Goal: Communication & Community: Answer question/provide support

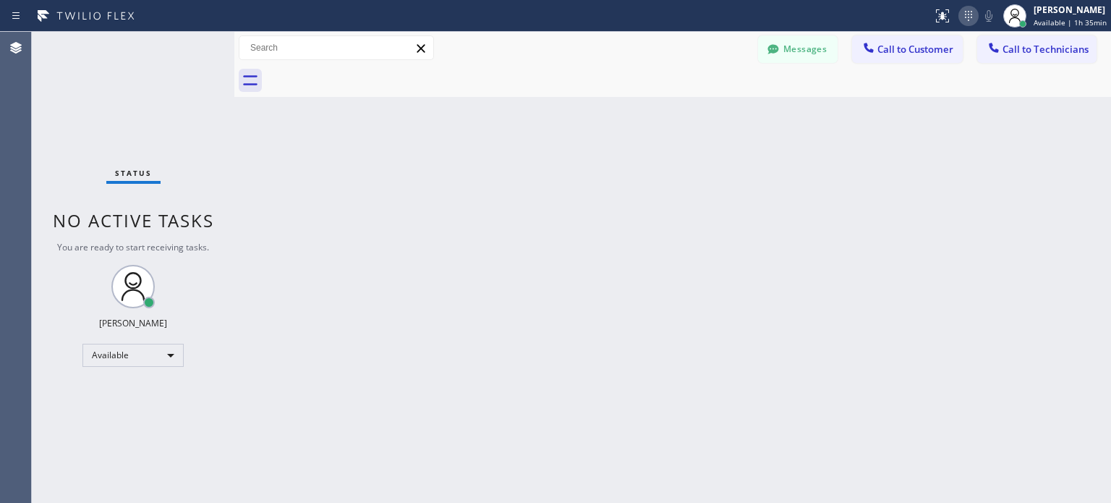
click at [968, 22] on icon at bounding box center [968, 15] width 17 height 17
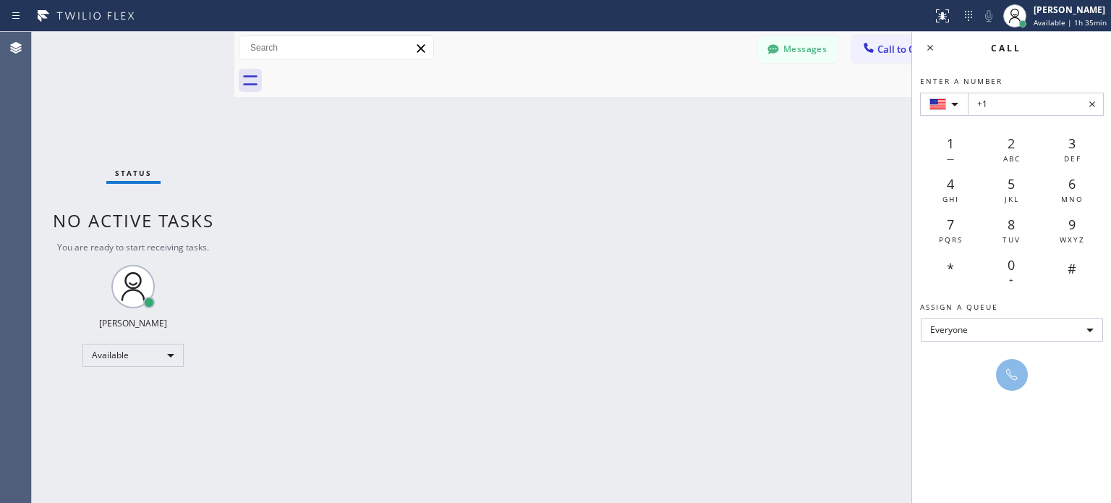
click at [1007, 106] on input "+1" at bounding box center [1036, 104] width 136 height 23
type input "+1 [PHONE_NUMBER]"
click at [1006, 376] on icon at bounding box center [1011, 374] width 17 height 17
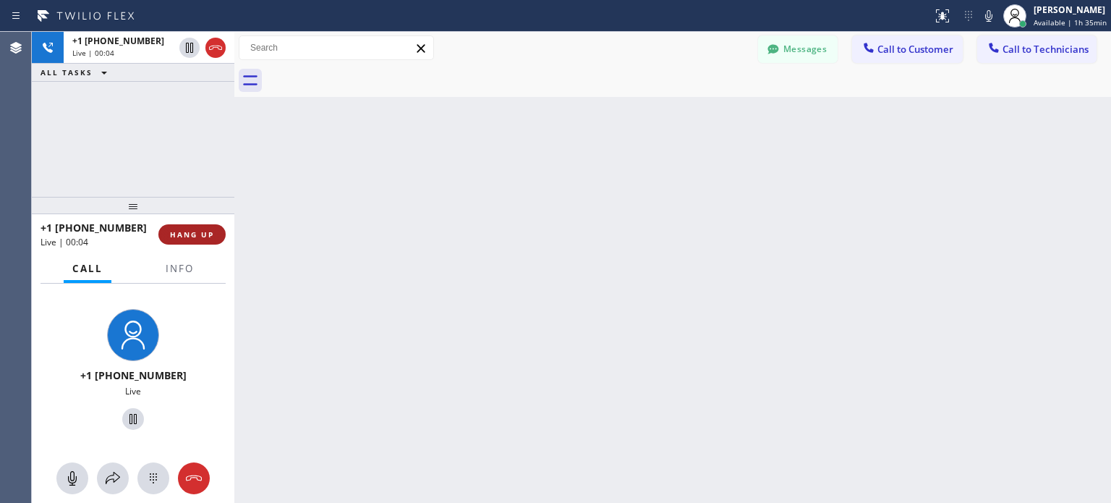
click at [216, 232] on button "HANG UP" at bounding box center [191, 234] width 67 height 20
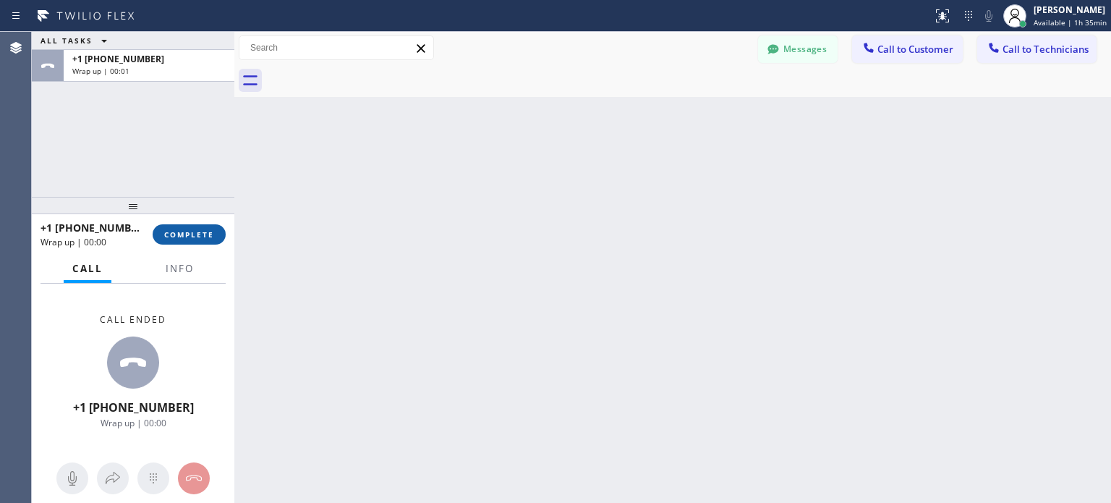
click at [200, 237] on span "COMPLETE" at bounding box center [189, 234] width 50 height 10
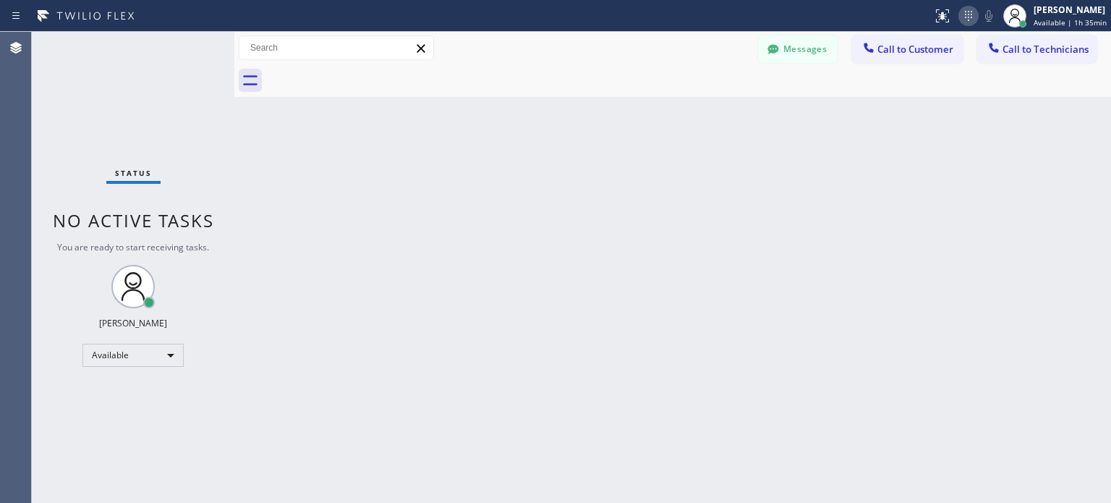
click at [970, 15] on icon at bounding box center [968, 15] width 17 height 17
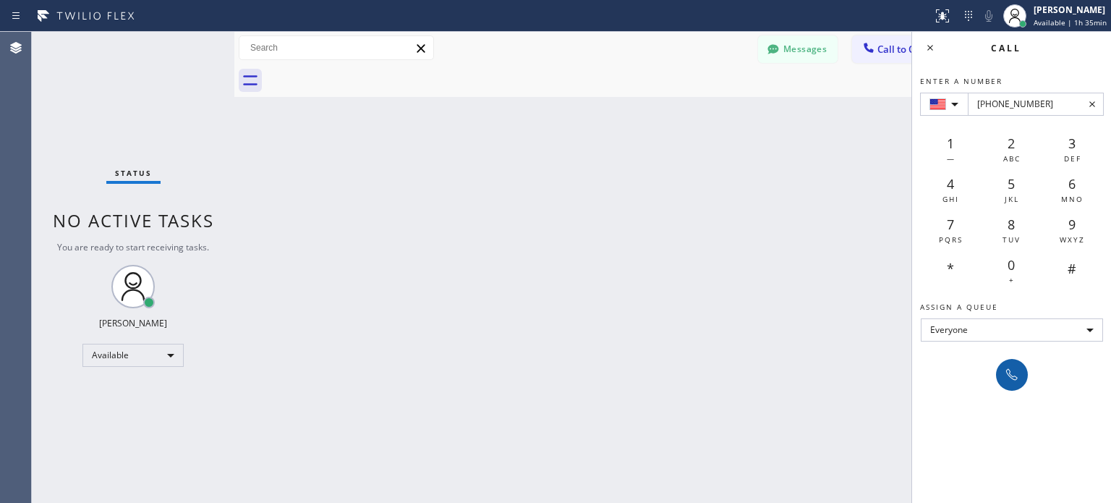
type input "[PHONE_NUMBER]"
drag, startPoint x: 1014, startPoint y: 376, endPoint x: 996, endPoint y: 367, distance: 20.4
click at [1013, 375] on icon at bounding box center [1011, 374] width 17 height 17
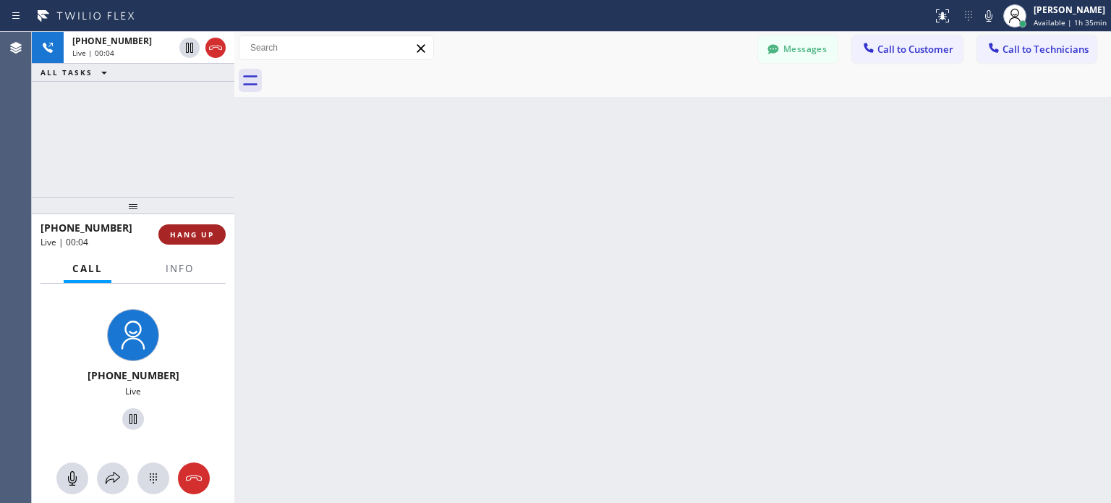
click at [211, 237] on span "HANG UP" at bounding box center [192, 234] width 44 height 10
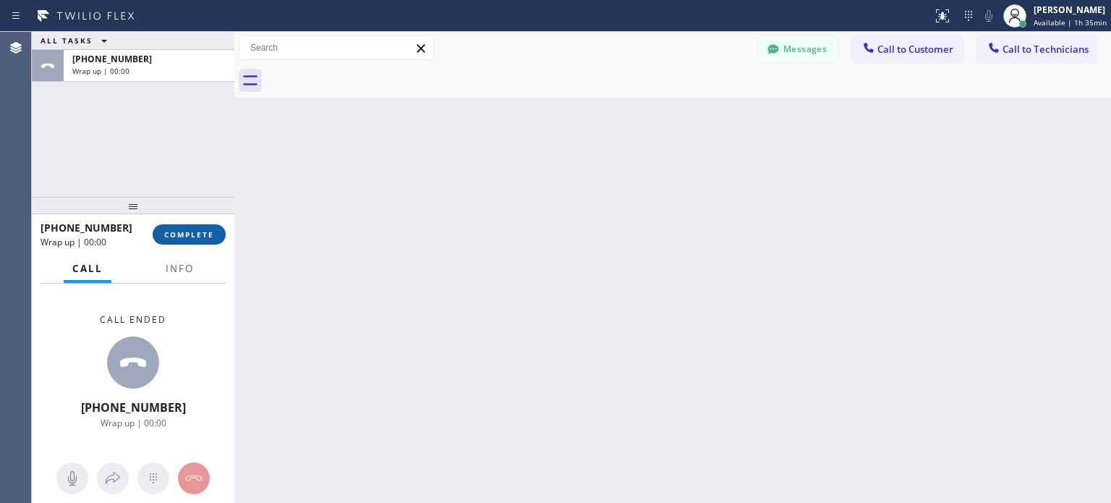
click at [211, 240] on button "COMPLETE" at bounding box center [189, 234] width 73 height 20
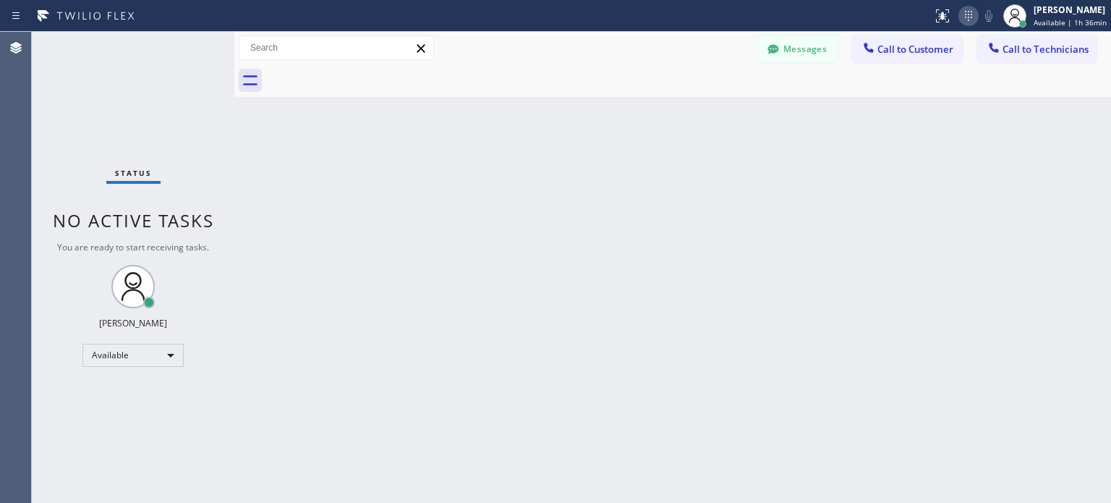
click at [959, 16] on div at bounding box center [969, 15] width 20 height 17
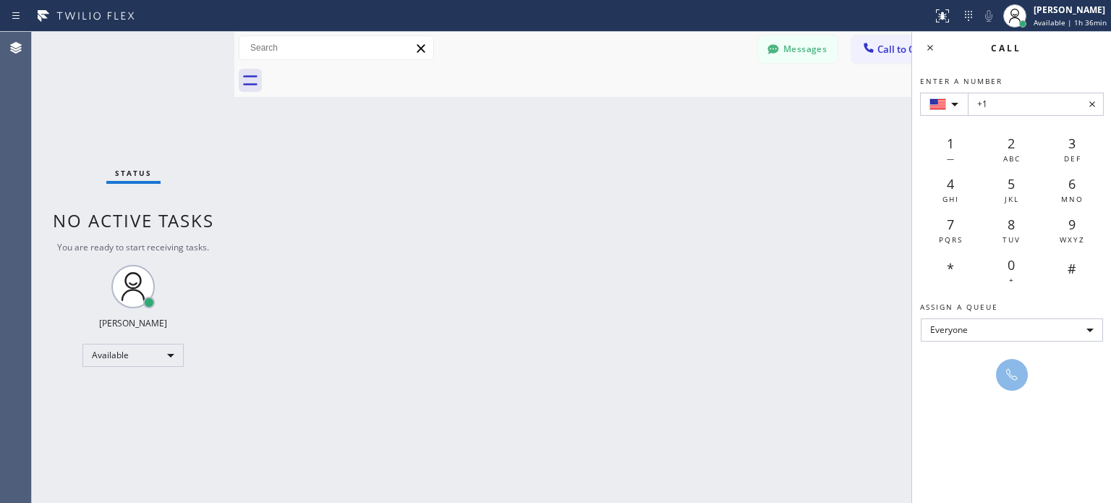
drag, startPoint x: 833, startPoint y: 255, endPoint x: 813, endPoint y: 245, distance: 22.0
click at [833, 255] on div "Back to Dashboard Change Sender ID Customers Technicians [PERSON_NAME] [DATE] 0…" at bounding box center [672, 267] width 877 height 471
click at [787, 56] on button "Messages" at bounding box center [798, 48] width 80 height 27
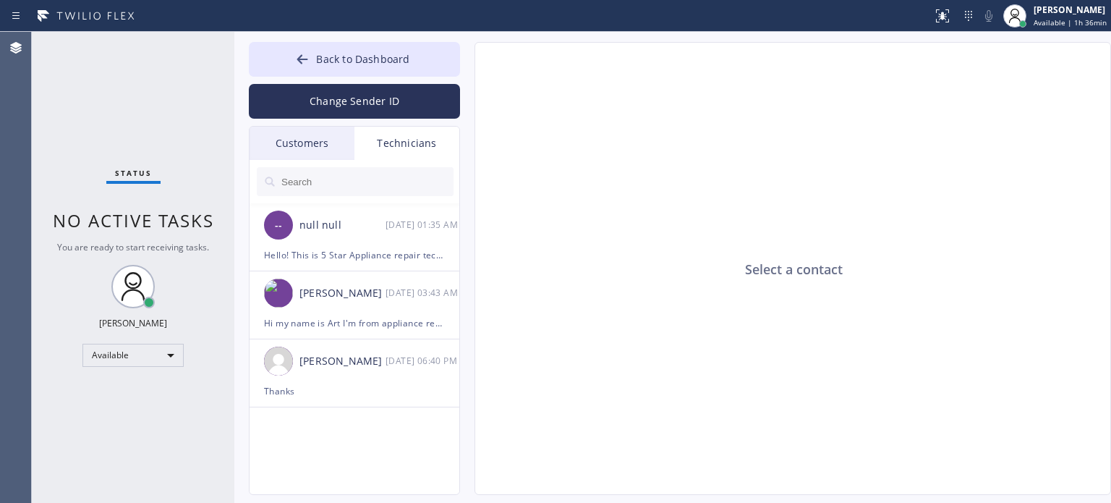
click at [329, 153] on div "Customers" at bounding box center [302, 143] width 105 height 33
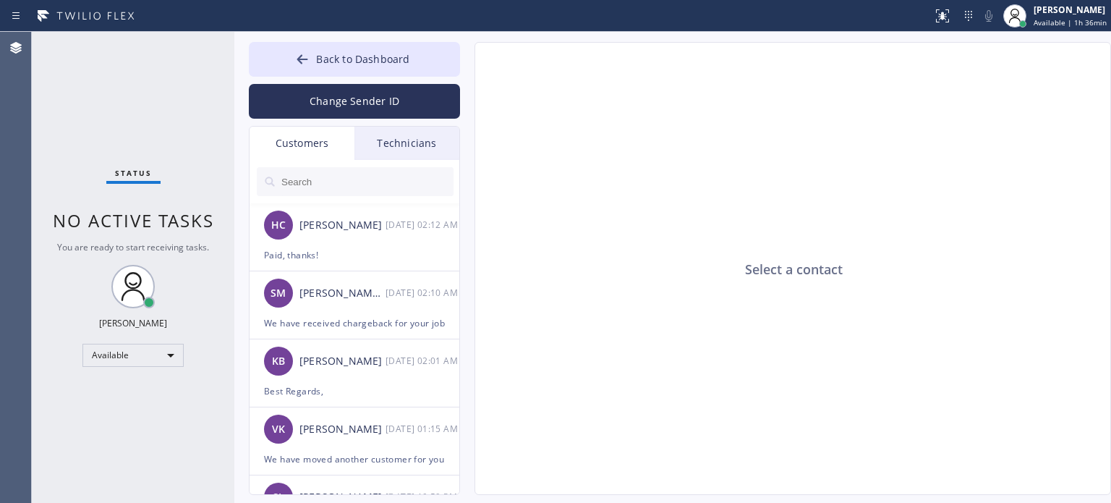
click at [344, 191] on input "text" at bounding box center [367, 181] width 174 height 29
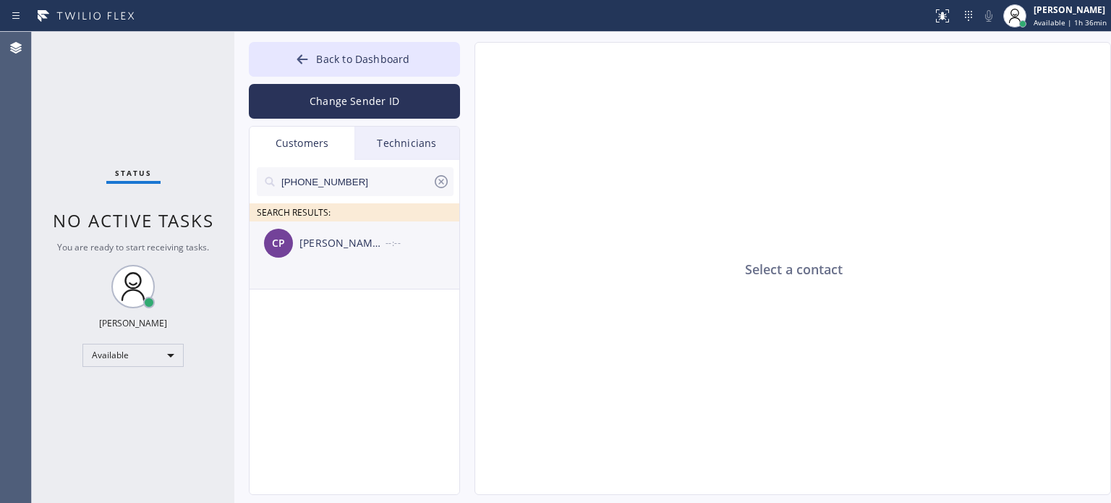
click at [411, 244] on div "--:--" at bounding box center [423, 242] width 75 height 17
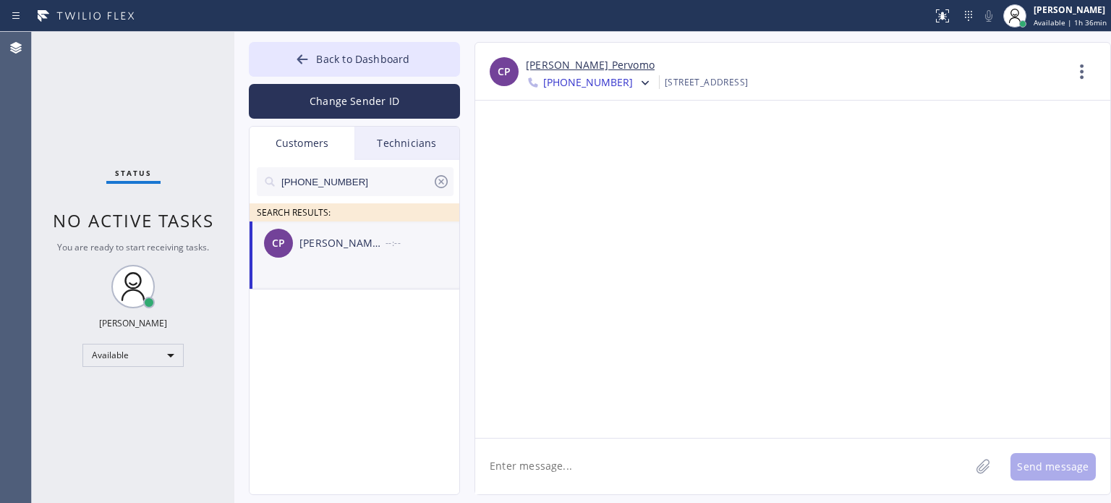
click at [443, 182] on icon at bounding box center [441, 181] width 17 height 17
click at [383, 186] on input "text" at bounding box center [367, 181] width 174 height 29
click at [404, 266] on li "[PERSON_NAME] Pervomo --:--" at bounding box center [355, 255] width 211 height 68
click at [534, 456] on textarea at bounding box center [722, 466] width 495 height 56
type textarea "Hello,"
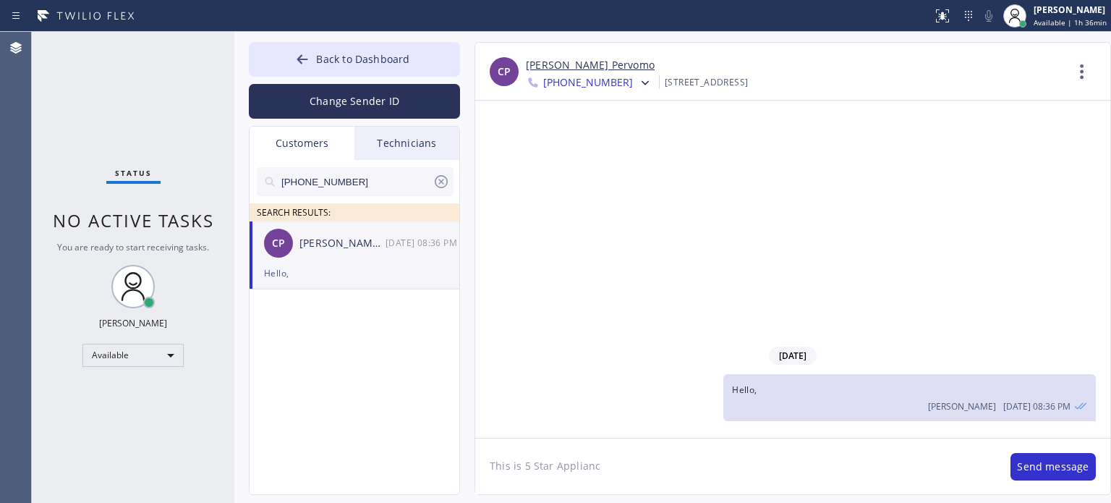
type textarea "This is 5 Star Appliance"
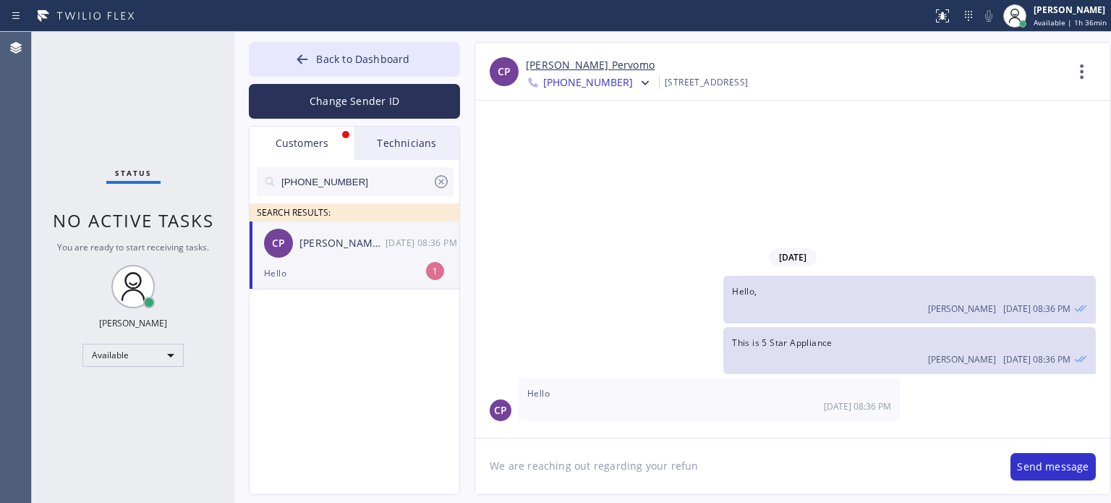
type textarea "We are reaching out regarding your refund"
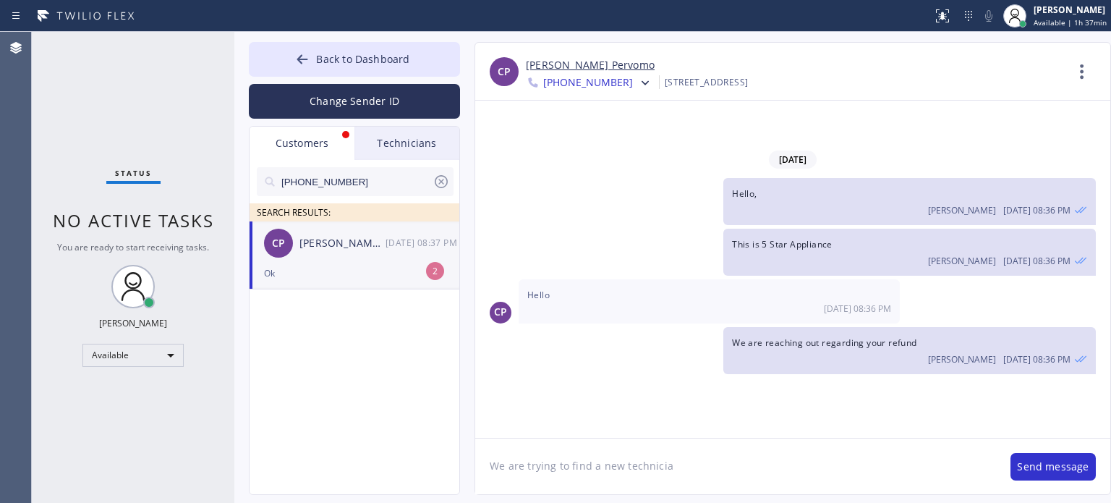
type textarea "We are trying to find a new technician"
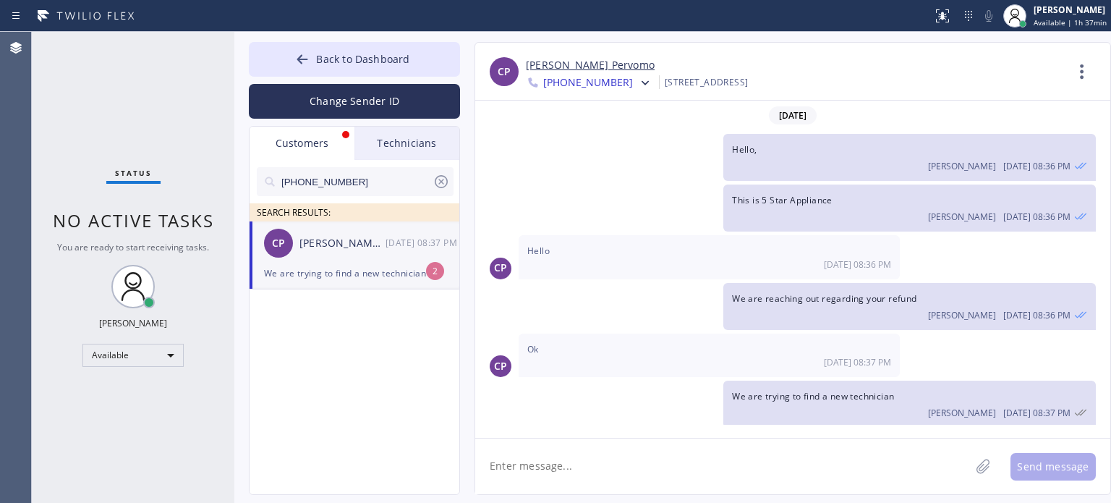
scroll to position [1, 0]
type textarea "To finalize the repair"
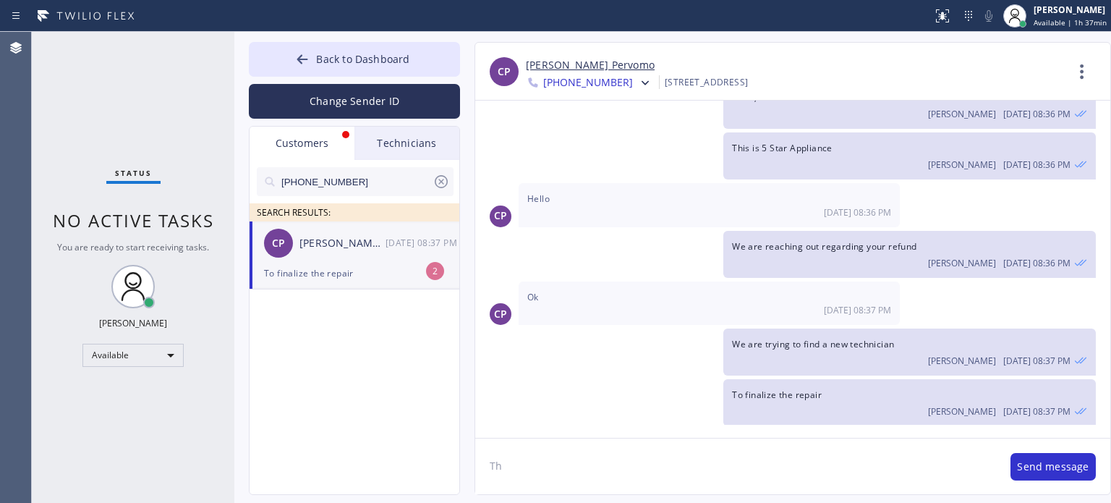
type textarea "T"
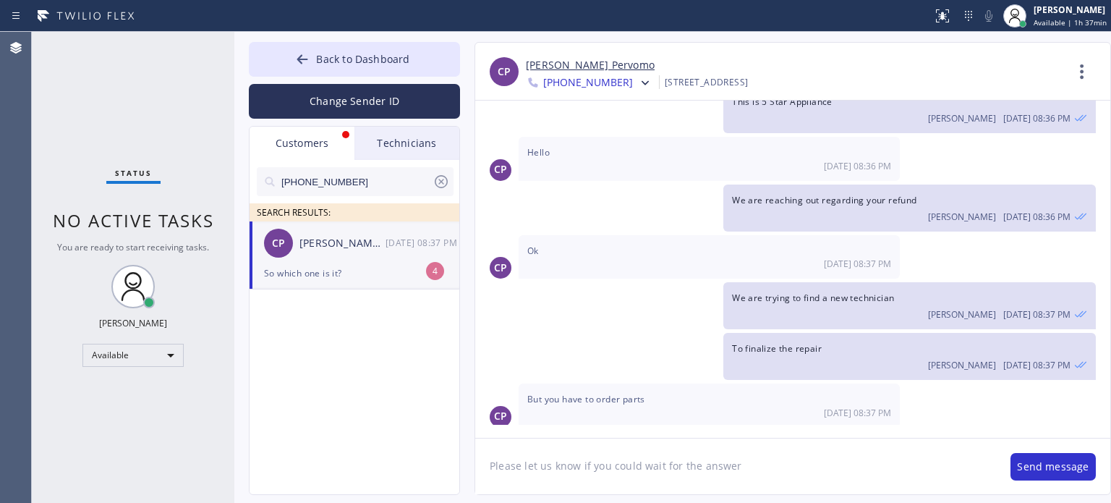
scroll to position [145, 0]
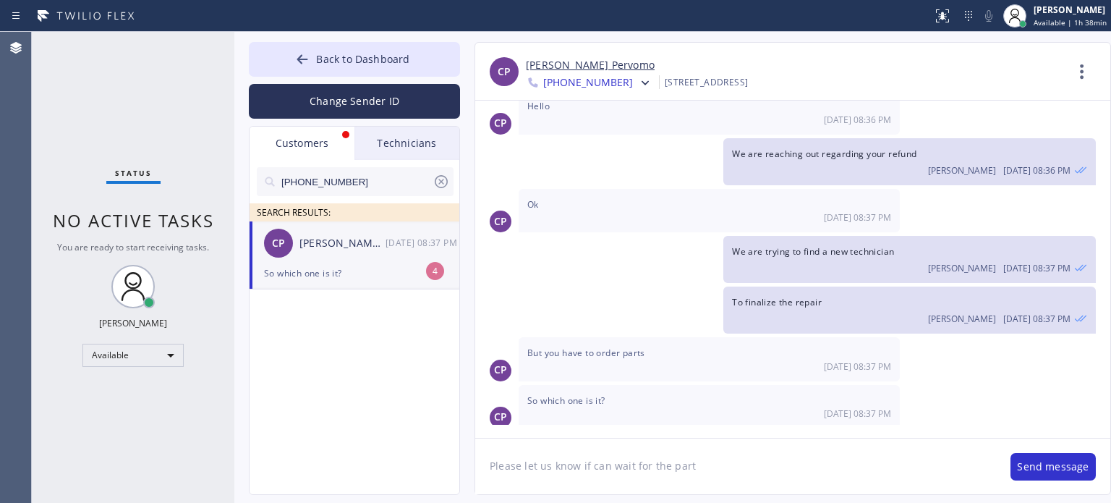
type textarea "Please let us know if can wait for the parts"
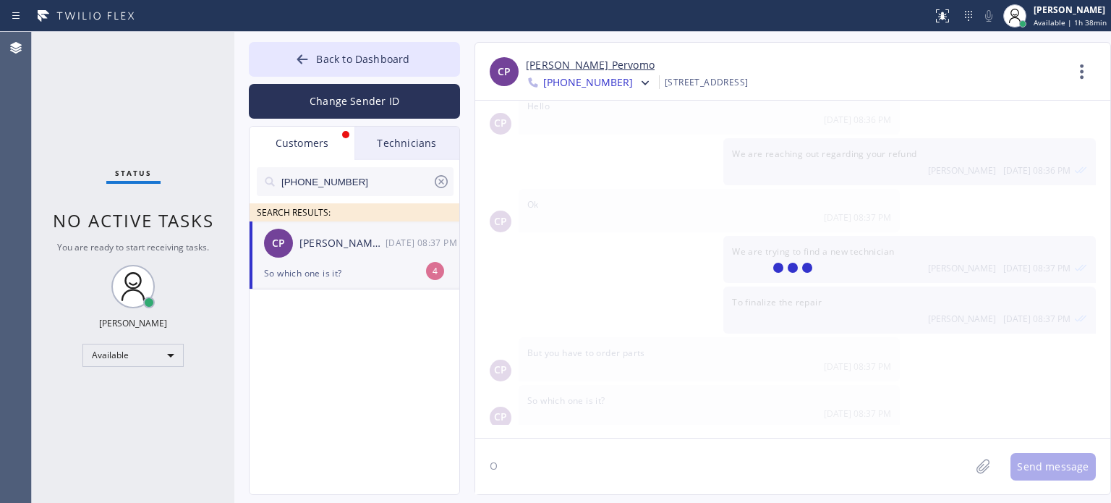
scroll to position [195, 0]
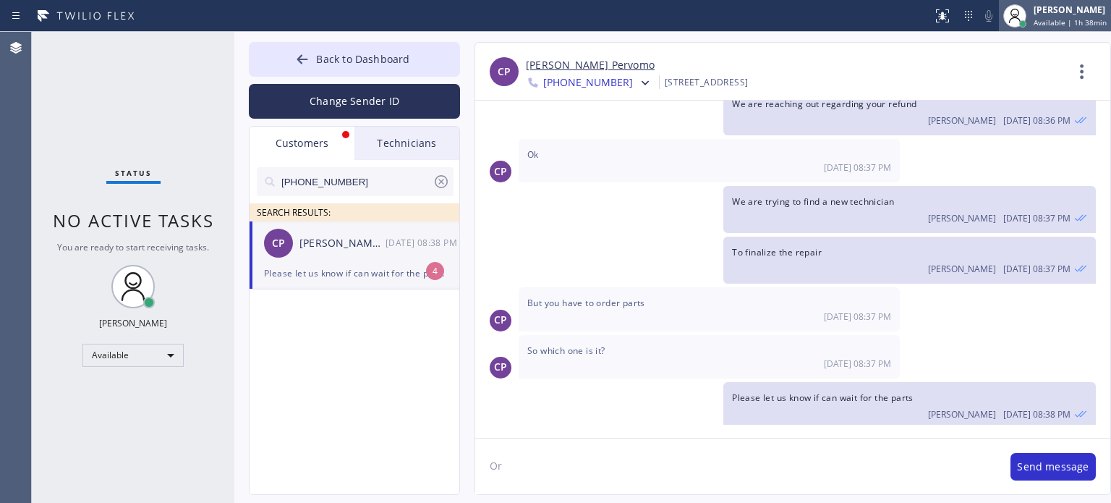
type textarea "O"
type textarea "Also,please let us know if you would like to get refund"
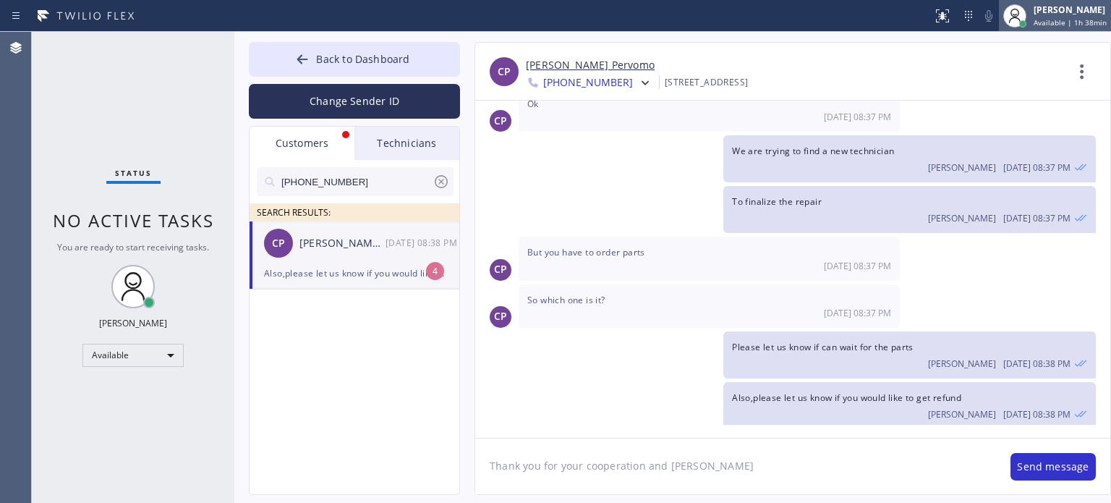
type textarea "Thank you for your cooperation and time"
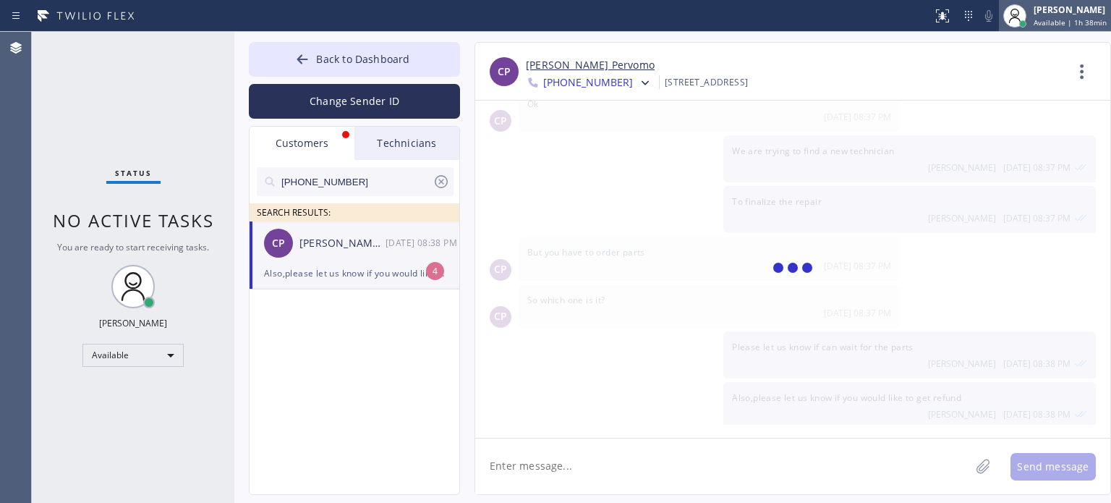
scroll to position [295, 0]
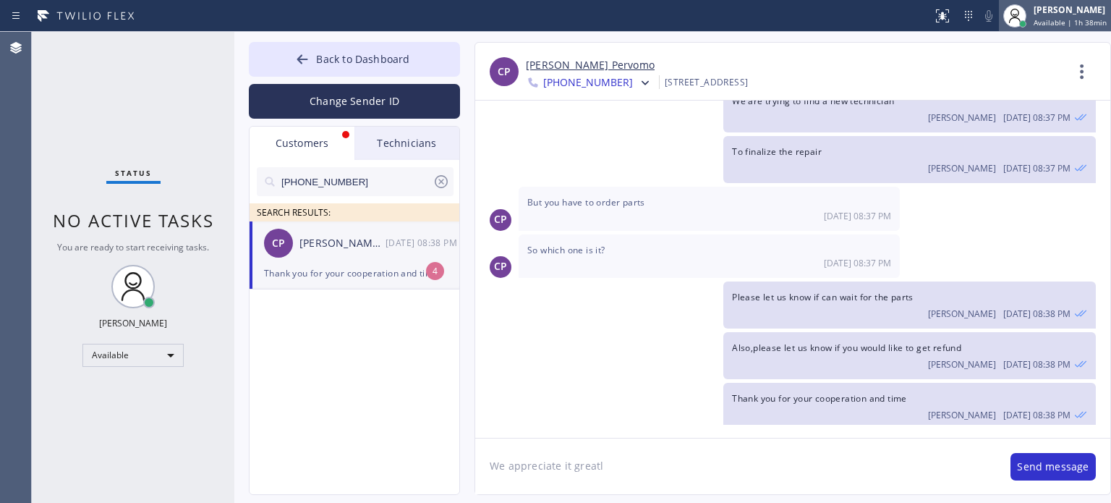
type textarea "We appreciate it greatly"
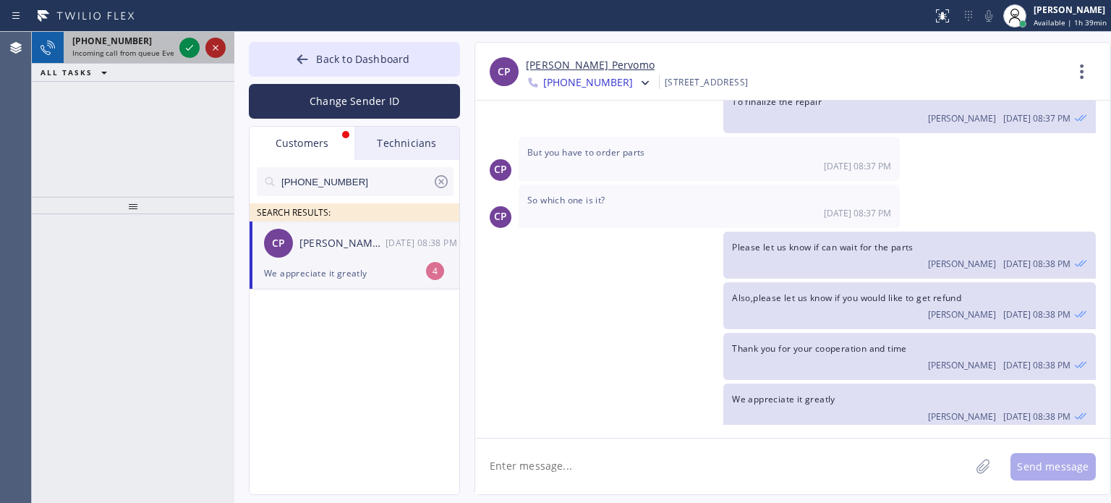
click at [209, 51] on icon at bounding box center [215, 47] width 17 height 17
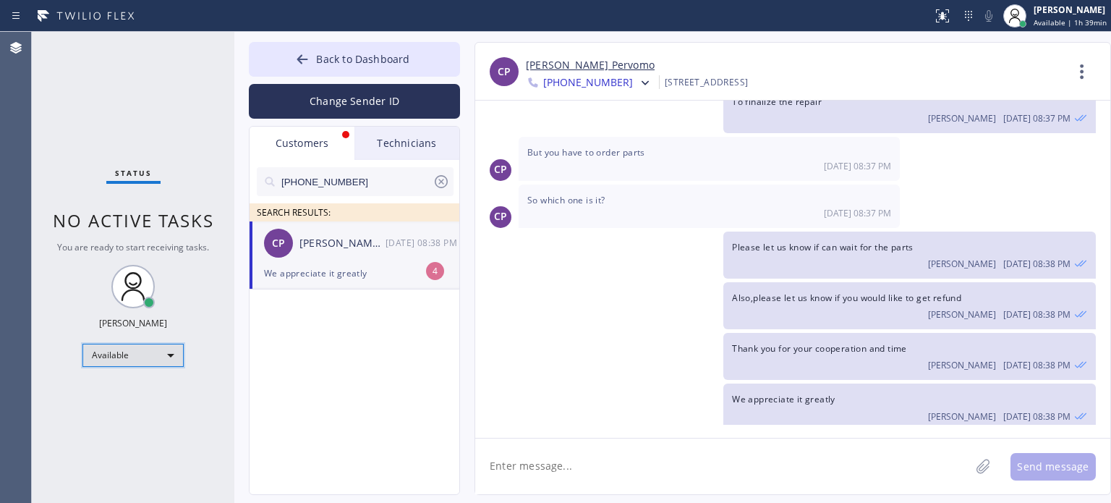
click at [168, 359] on div "Available" at bounding box center [132, 355] width 101 height 23
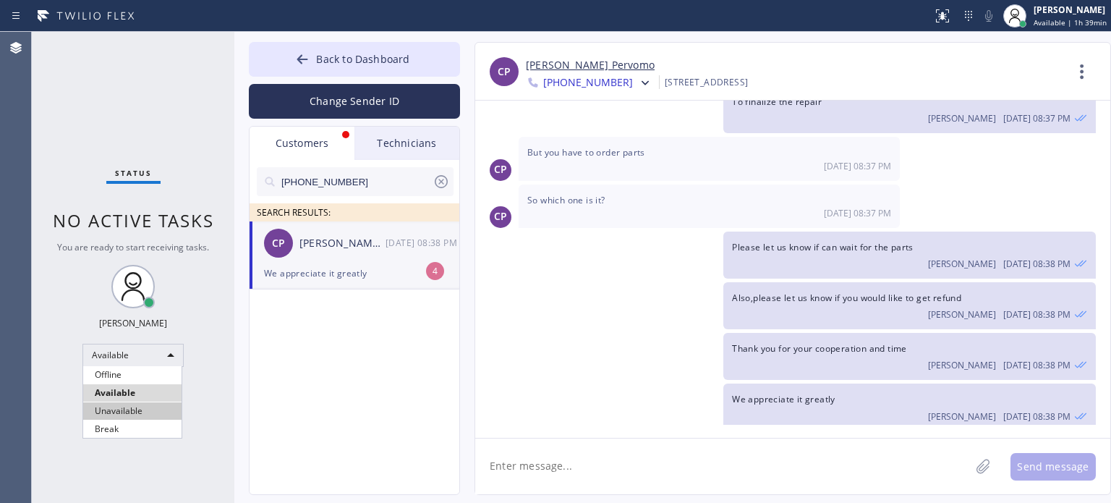
click at [142, 408] on li "Unavailable" at bounding box center [132, 410] width 98 height 17
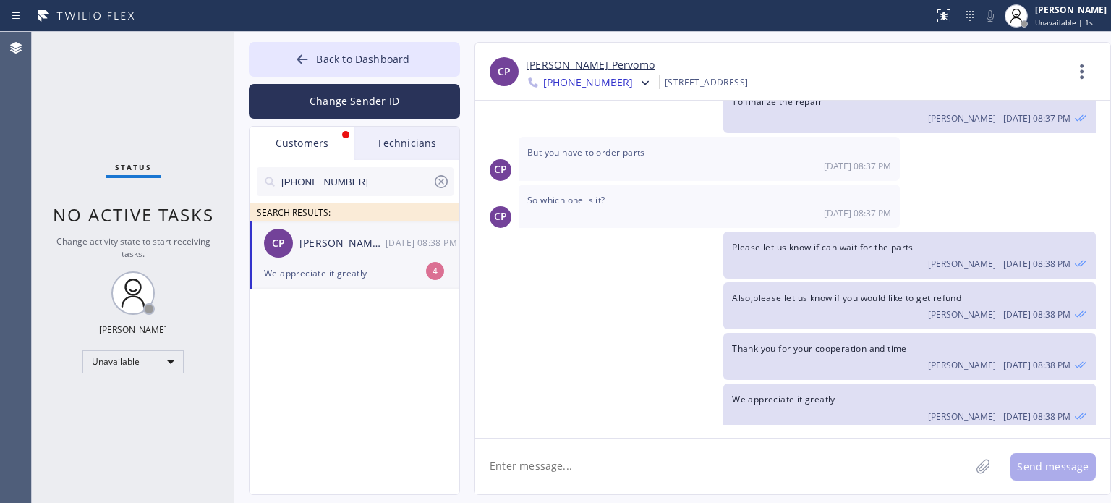
click at [547, 477] on textarea at bounding box center [722, 466] width 495 height 56
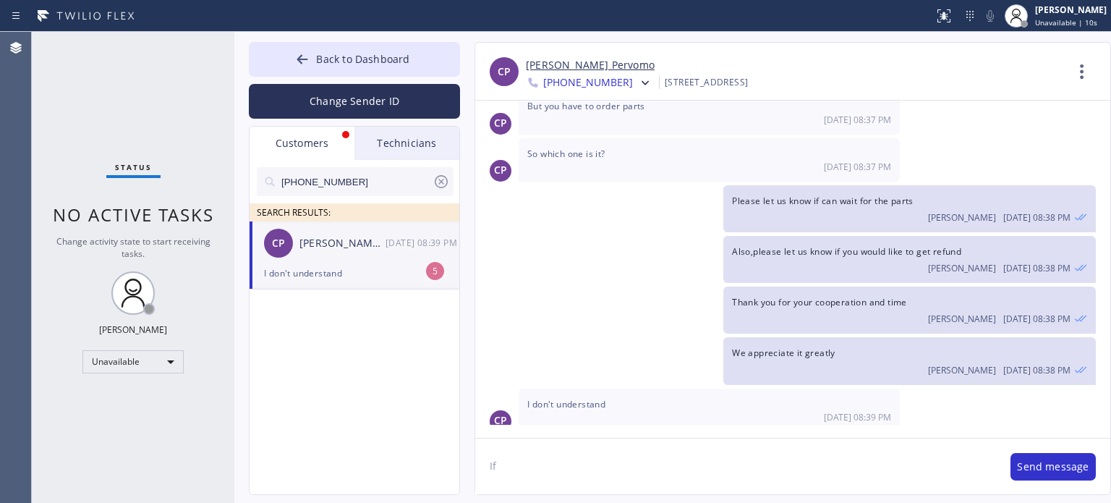
type textarea "I"
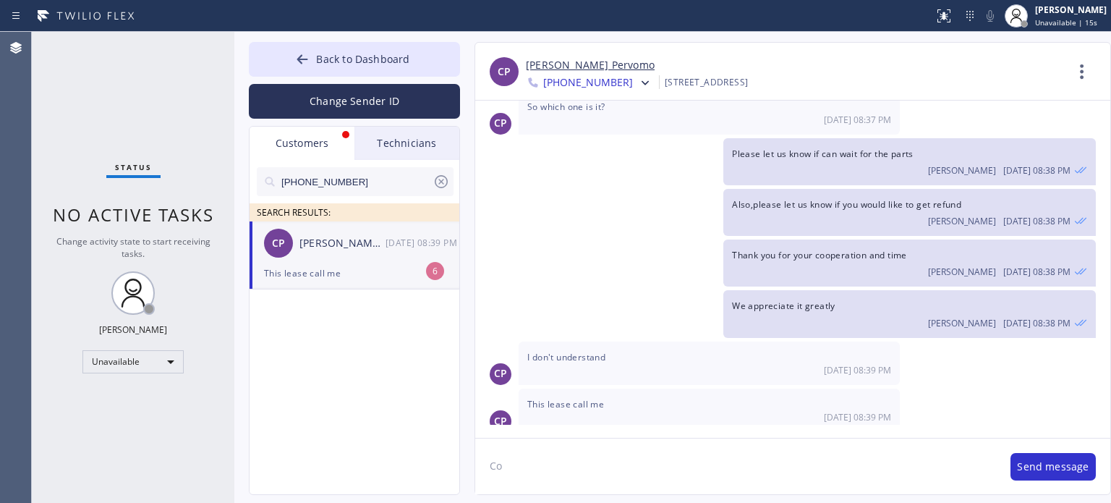
type textarea "C"
type textarea "Can we please call you?"
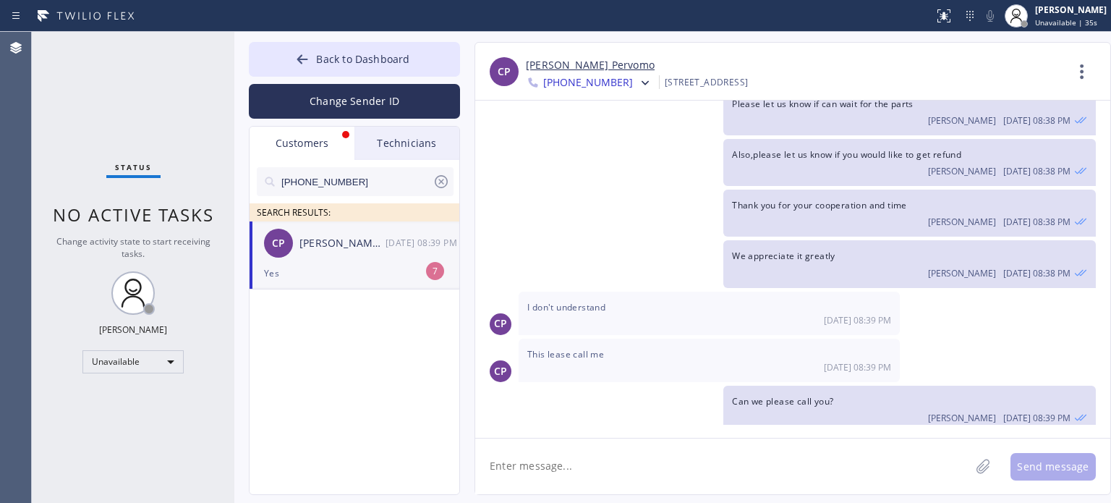
scroll to position [535, 0]
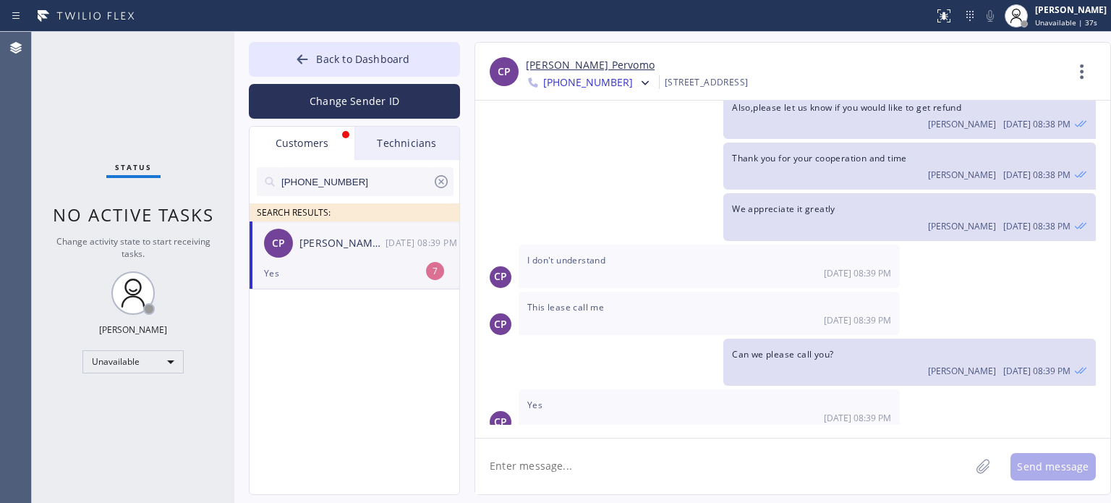
type textarea "t"
type textarea "Thank you"
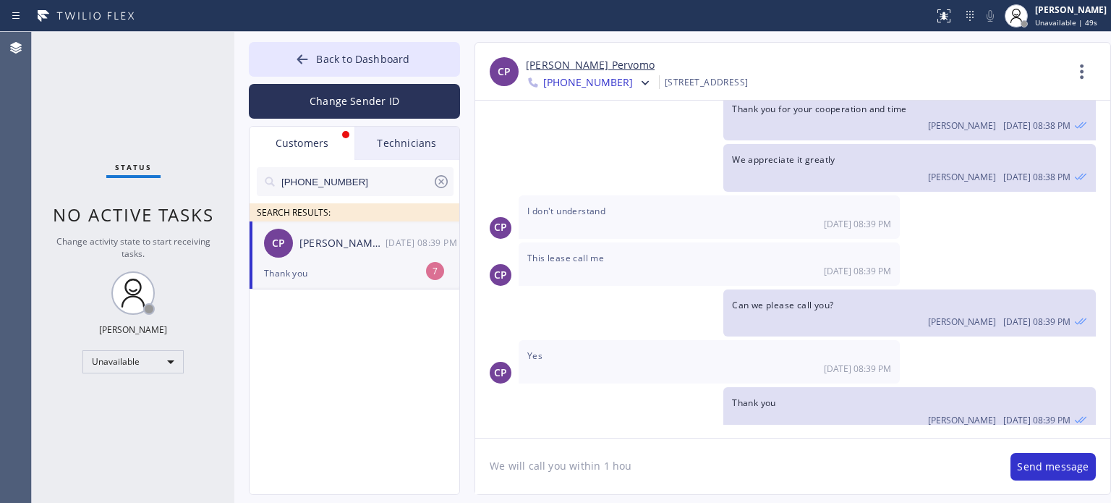
type textarea "We will call you within 1 hour"
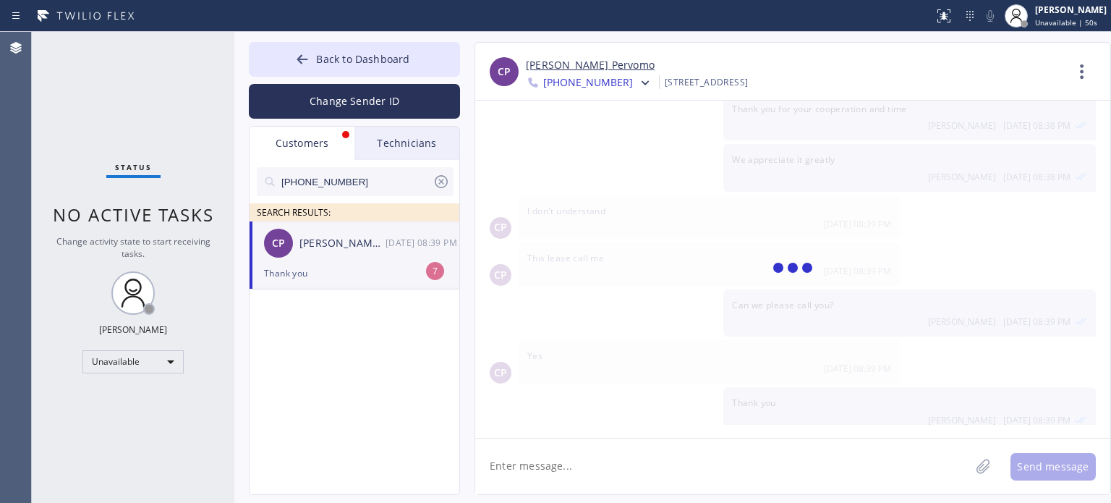
scroll to position [635, 0]
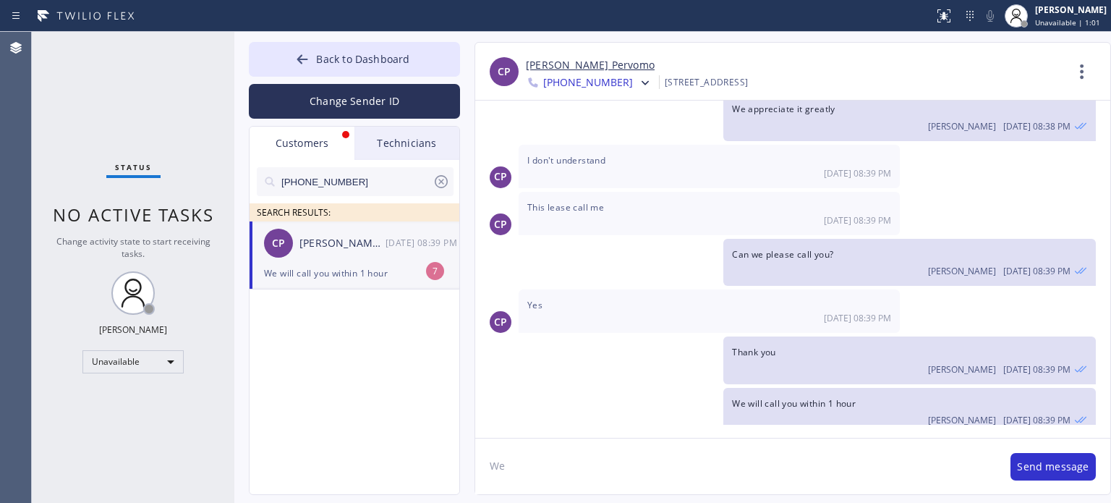
type textarea "W"
click at [307, 54] on icon at bounding box center [302, 59] width 14 height 14
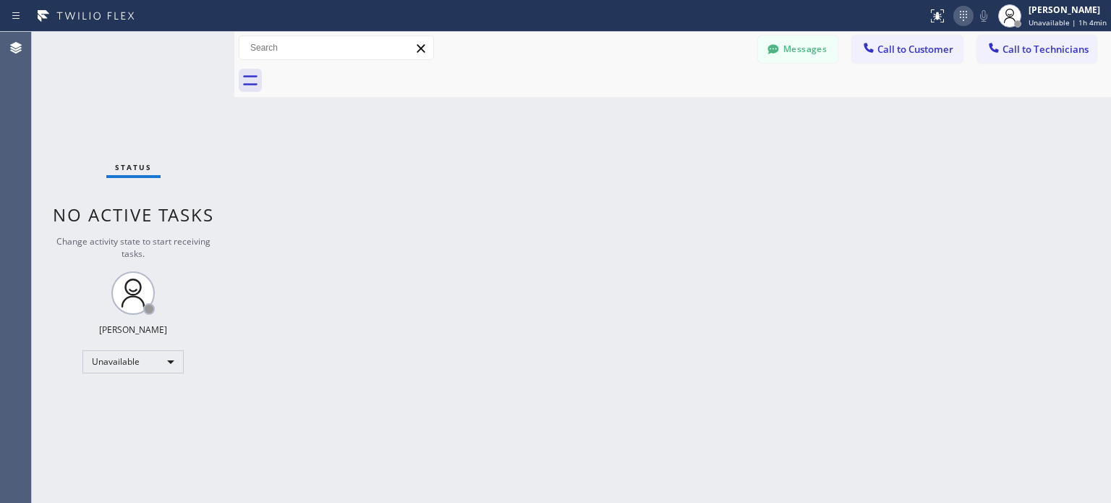
click at [964, 17] on icon at bounding box center [963, 15] width 17 height 17
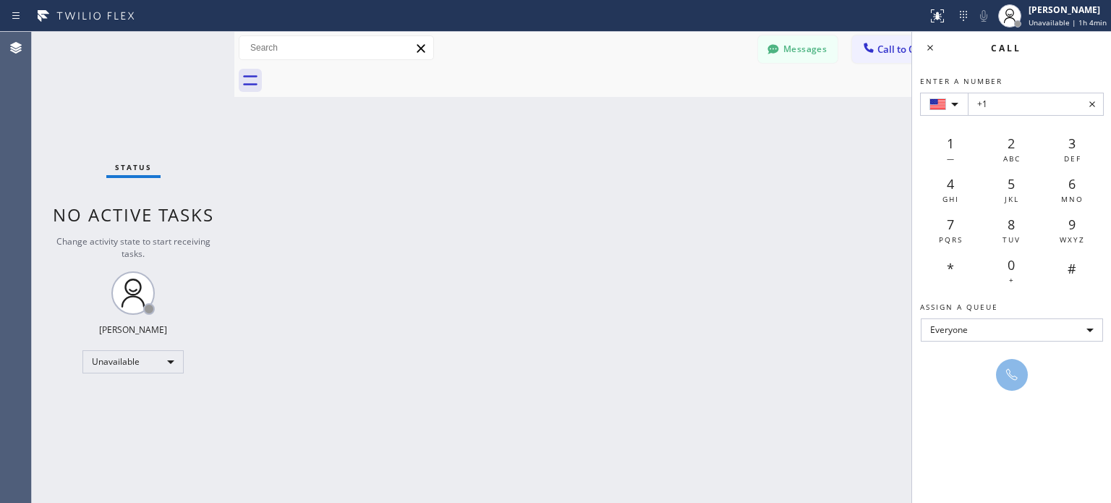
click at [1030, 110] on input "+1" at bounding box center [1036, 104] width 136 height 23
type input "+1(319) 621-1508 E"
click at [1009, 370] on icon at bounding box center [1012, 375] width 12 height 12
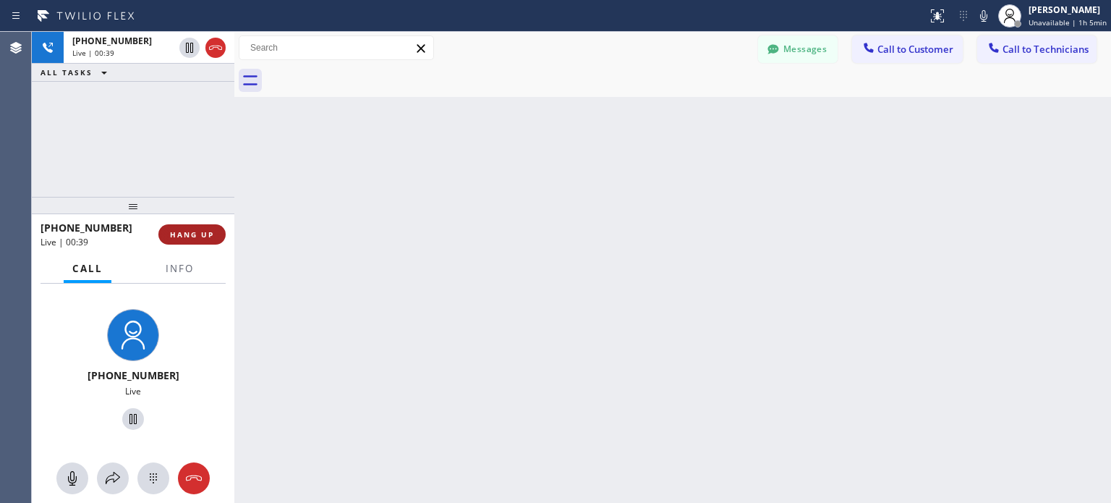
click at [203, 242] on button "HANG UP" at bounding box center [191, 234] width 67 height 20
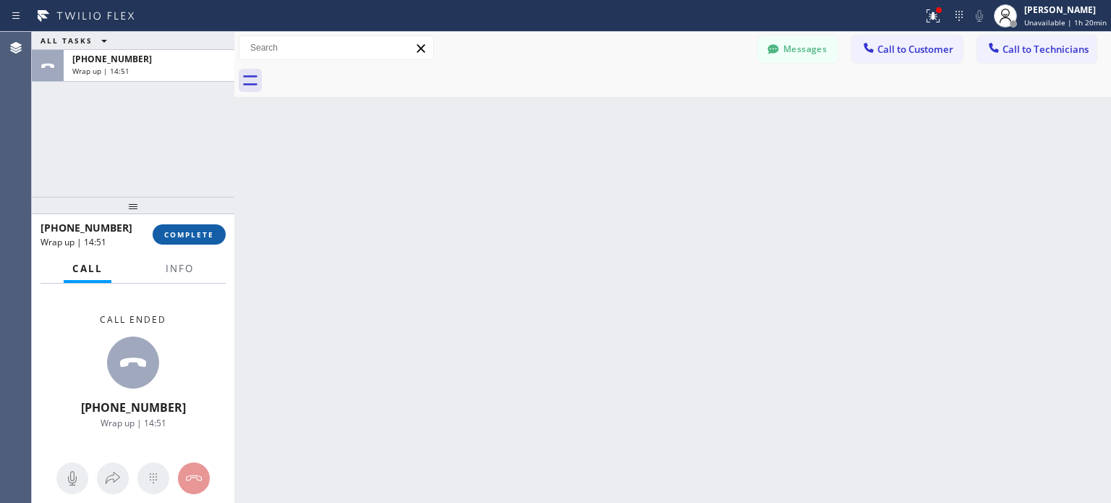
click at [156, 234] on button "COMPLETE" at bounding box center [189, 234] width 73 height 20
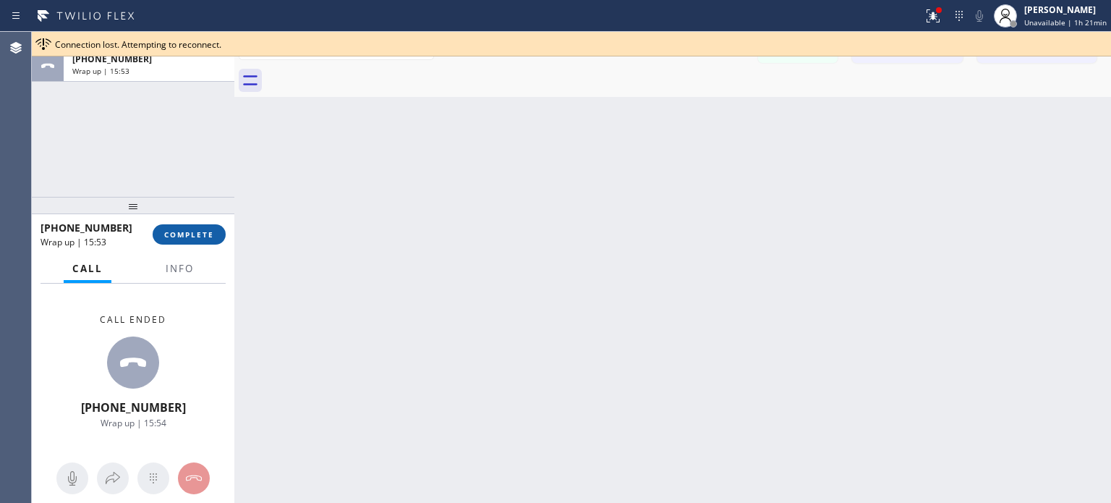
click at [213, 229] on button "COMPLETE" at bounding box center [189, 234] width 73 height 20
click at [938, 11] on div at bounding box center [939, 10] width 9 height 9
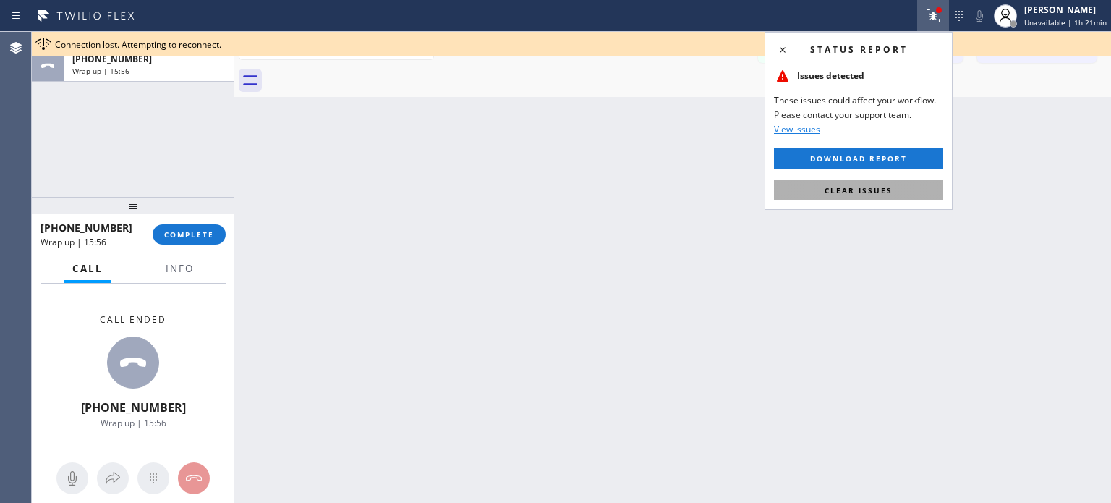
click at [879, 187] on span "Clear issues" at bounding box center [859, 190] width 68 height 10
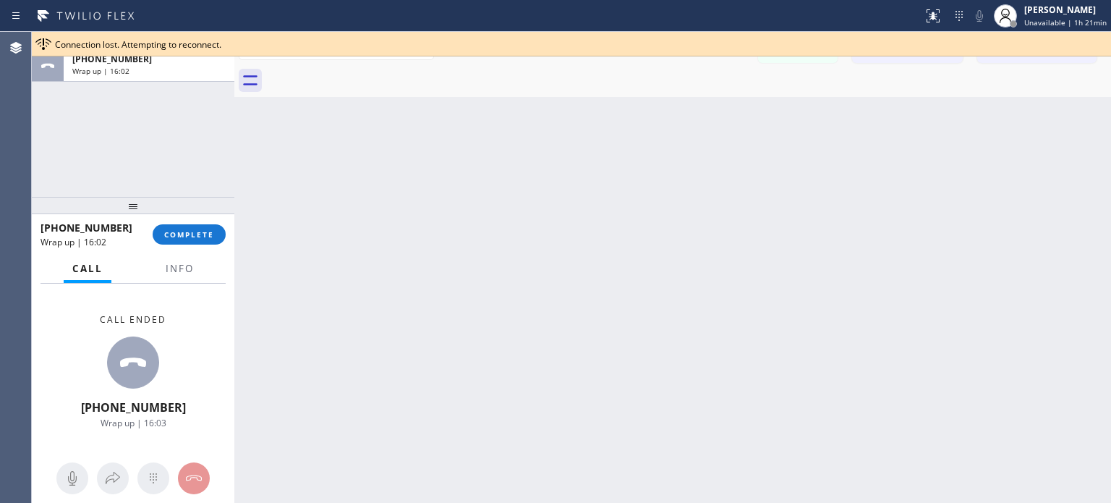
click at [581, 236] on div "Back to Dashboard Change Sender ID Customers Technicians CP Consuelo Pervomo 10…" at bounding box center [672, 267] width 877 height 471
click at [742, 318] on div "Back to Dashboard Change Sender ID Customers Technicians CP Consuelo Pervomo 10…" at bounding box center [672, 267] width 877 height 471
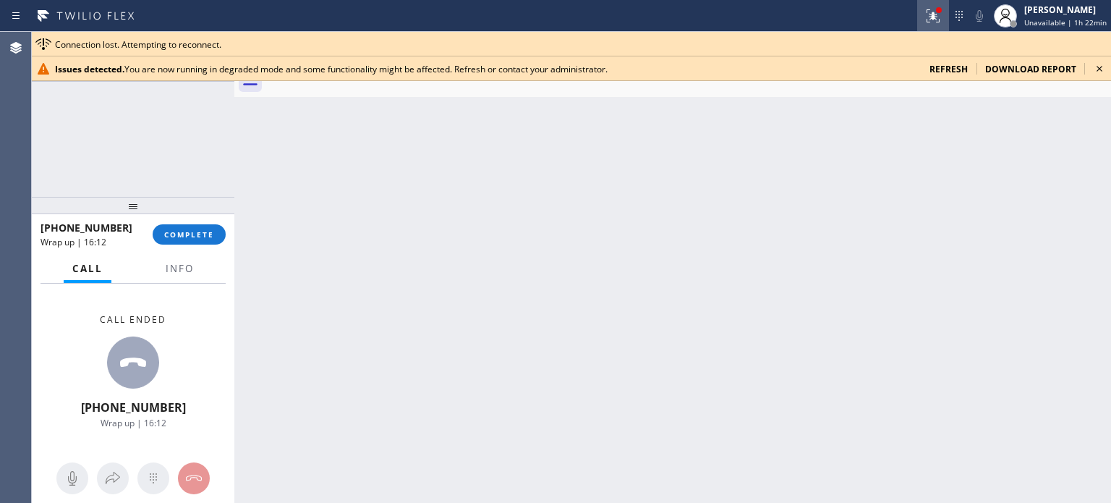
click at [942, 20] on icon at bounding box center [933, 15] width 17 height 17
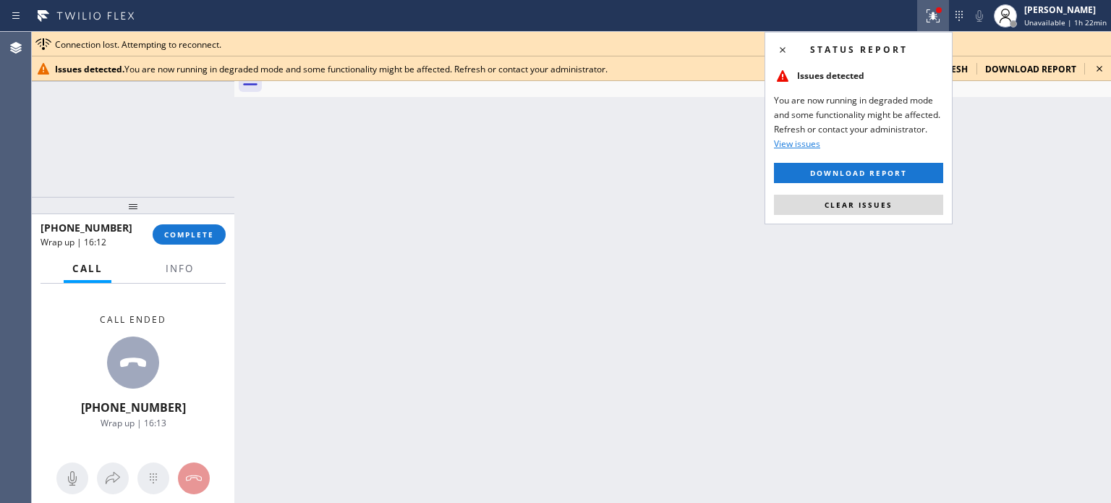
click at [1001, 184] on div "Back to Dashboard Change Sender ID Customers Technicians CP Consuelo Pervomo 10…" at bounding box center [672, 267] width 877 height 471
click at [786, 48] on icon at bounding box center [782, 49] width 17 height 17
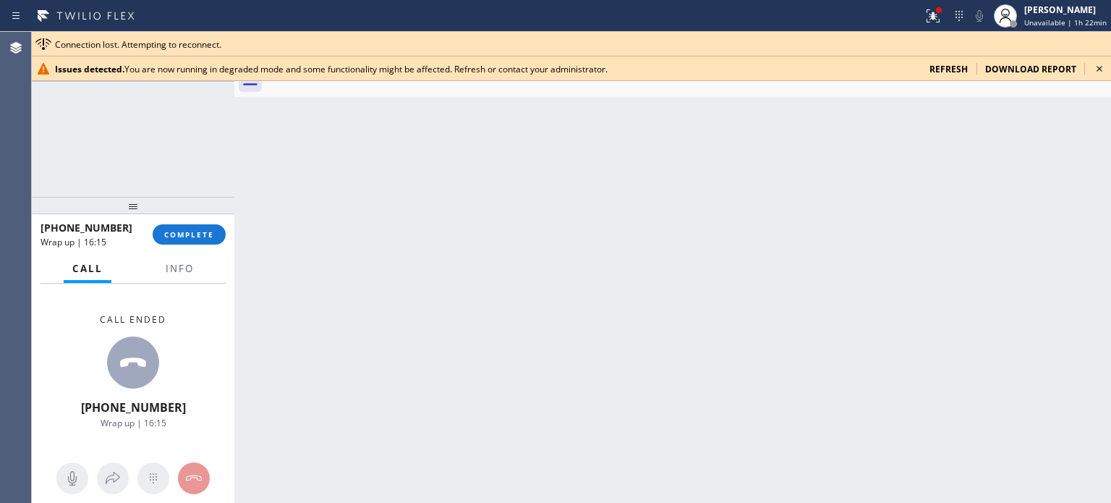
click at [1103, 69] on icon at bounding box center [1099, 68] width 17 height 17
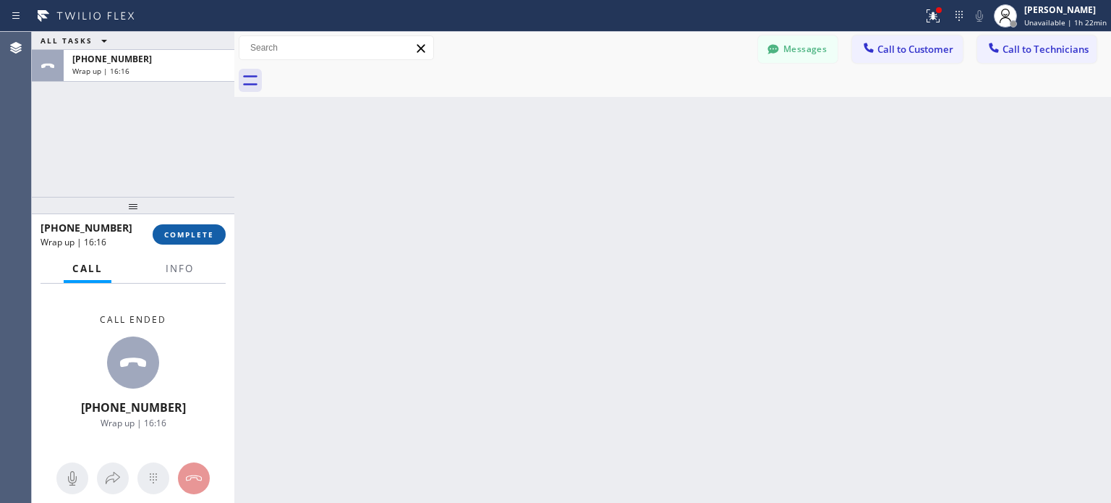
click at [201, 232] on span "COMPLETE" at bounding box center [189, 234] width 50 height 10
